Goal: Find specific page/section: Find specific page/section

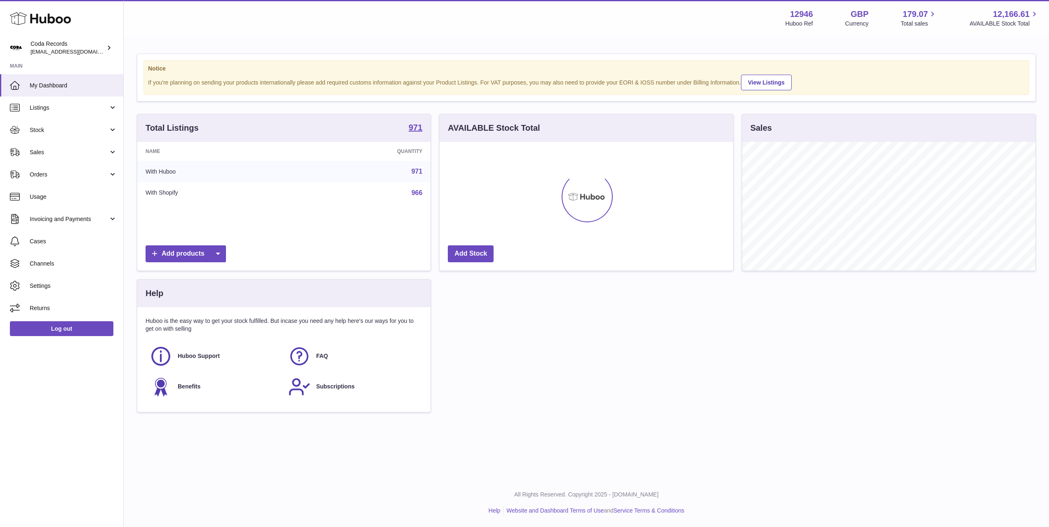
scroll to position [129, 293]
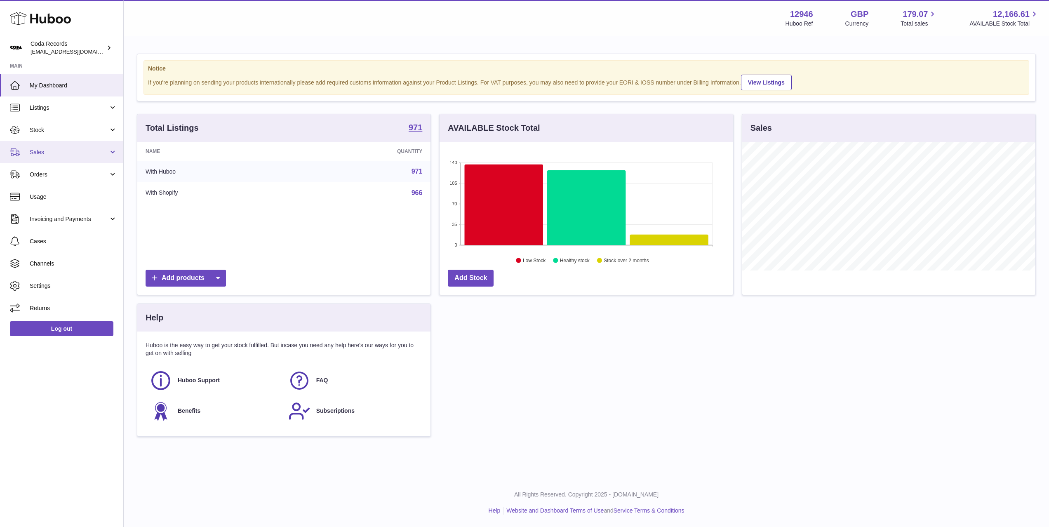
click at [68, 155] on span "Sales" at bounding box center [69, 152] width 79 height 8
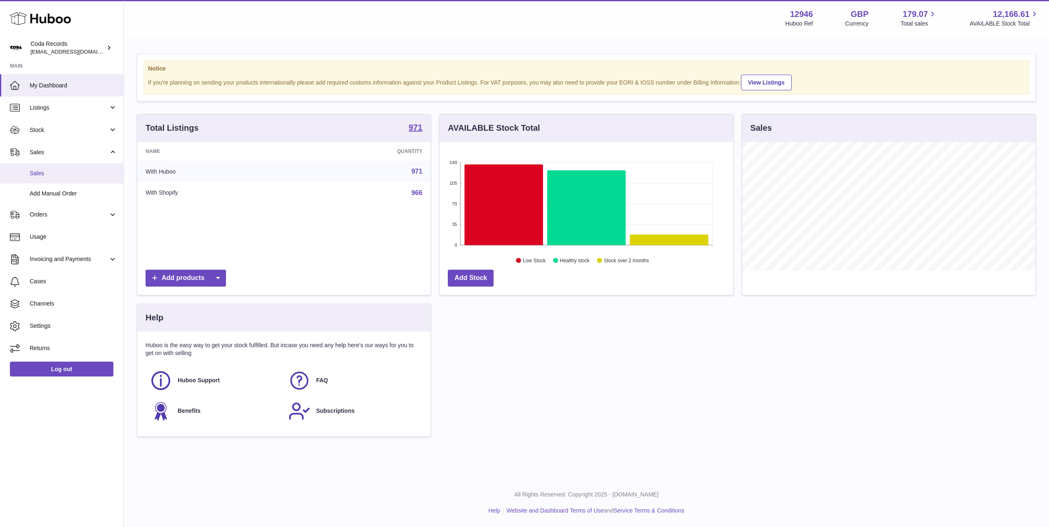
click at [71, 176] on span "Sales" at bounding box center [73, 174] width 87 height 8
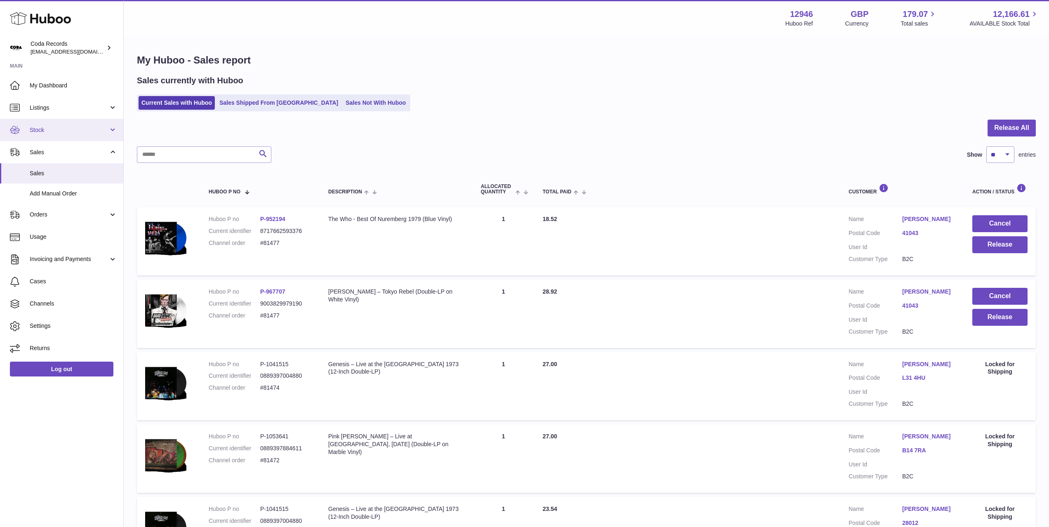
click at [59, 130] on span "Stock" at bounding box center [69, 130] width 79 height 8
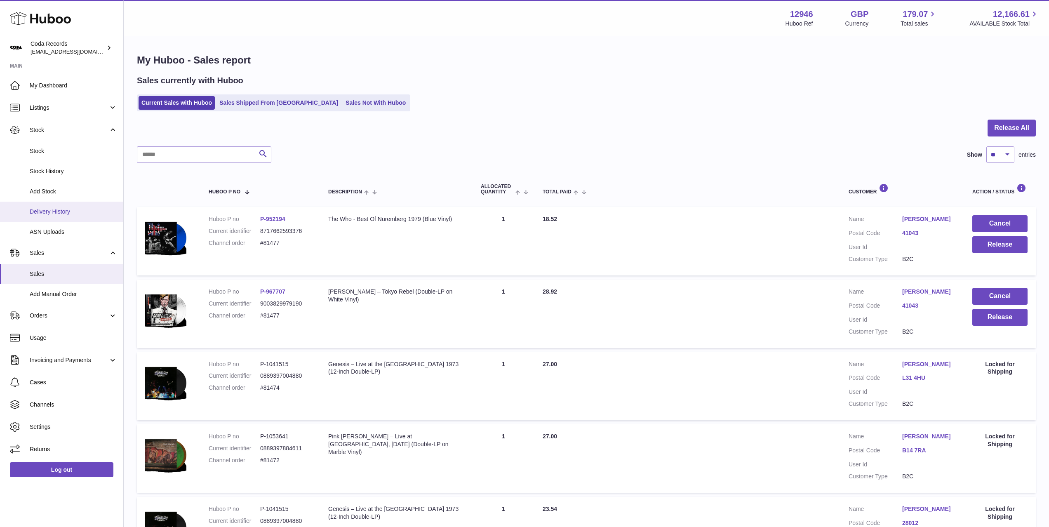
click at [65, 210] on span "Delivery History" at bounding box center [73, 212] width 87 height 8
